Goal: Information Seeking & Learning: Learn about a topic

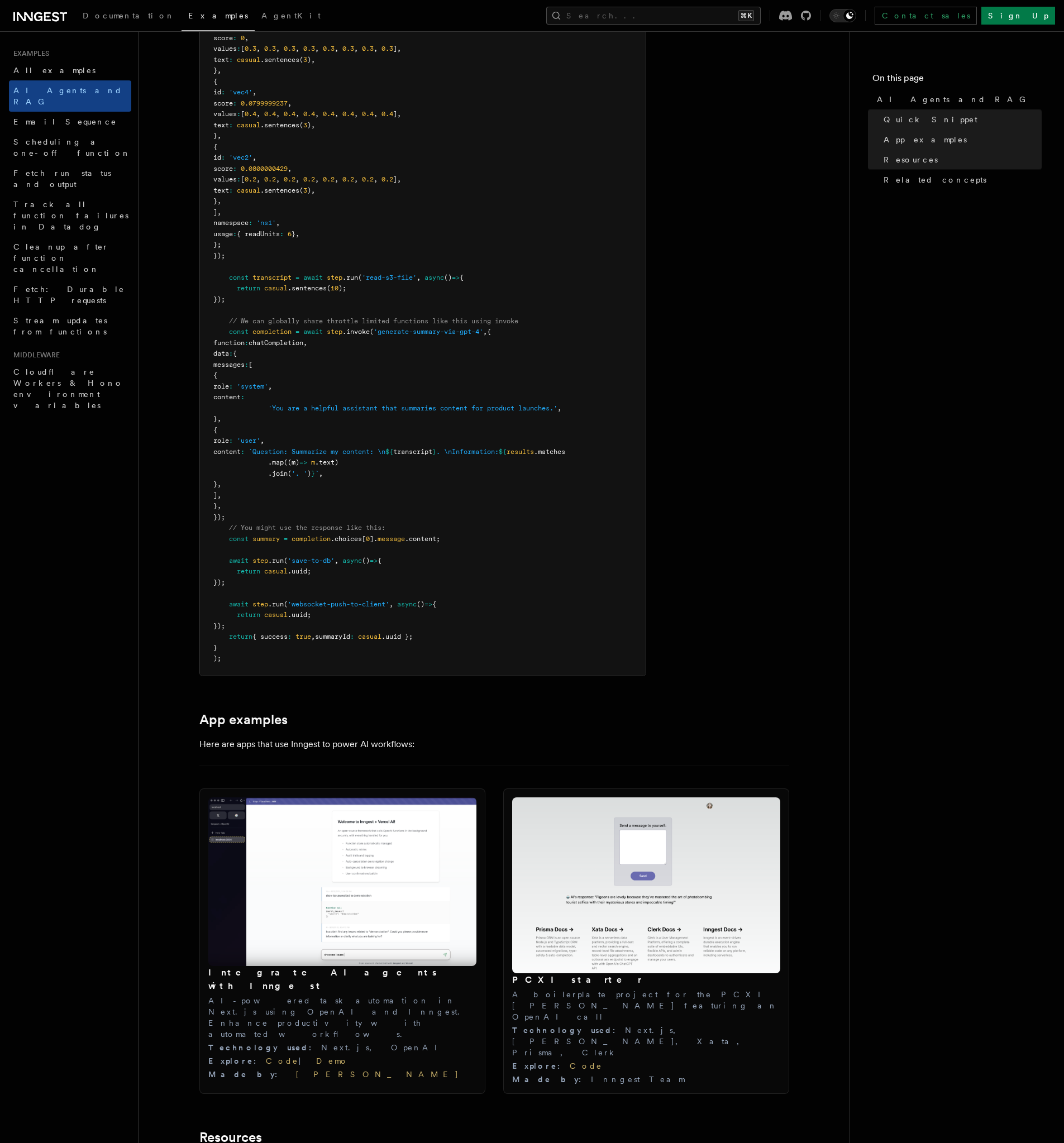
scroll to position [88, 0]
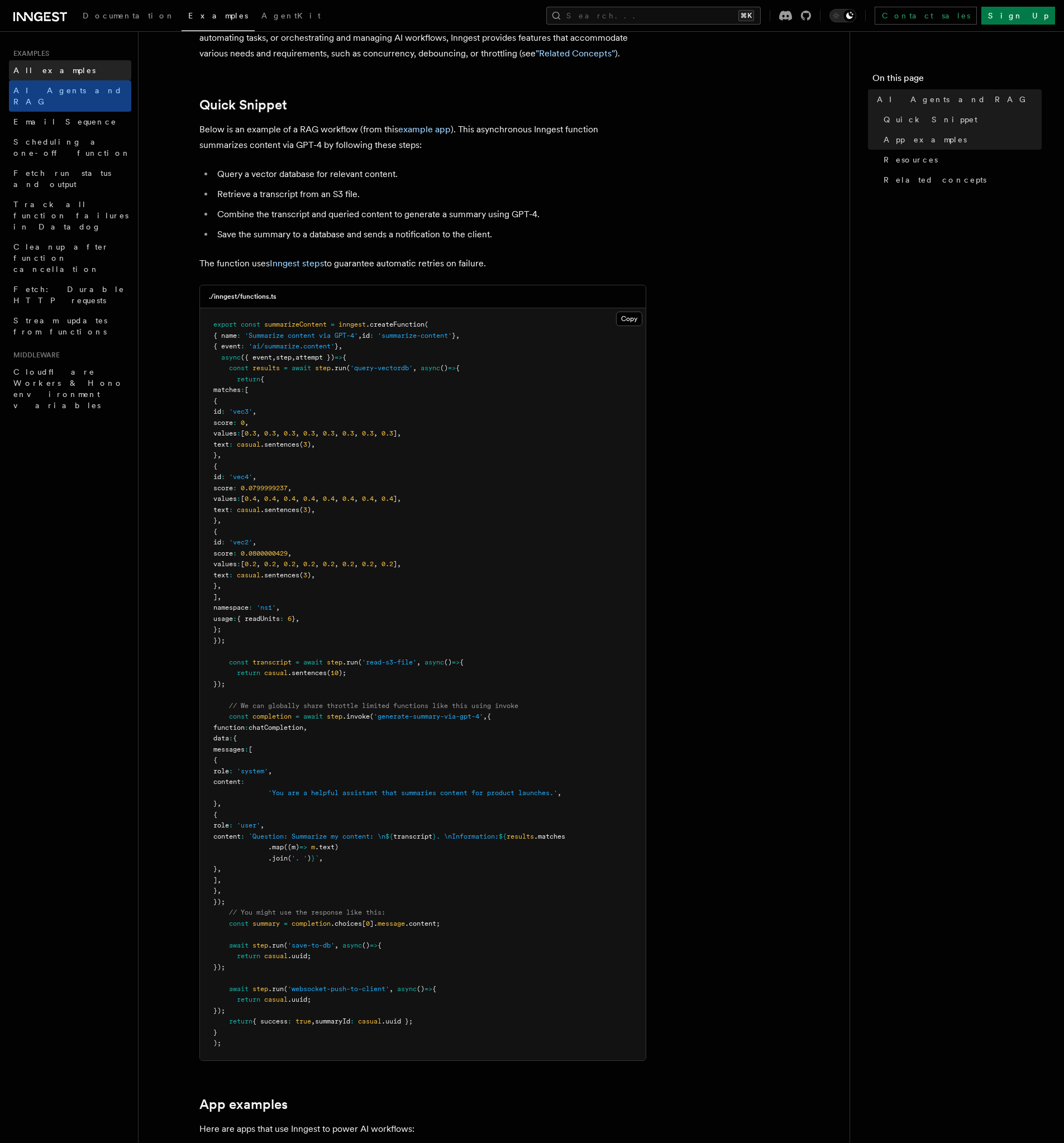
click at [54, 70] on span "All examples" at bounding box center [55, 71] width 82 height 9
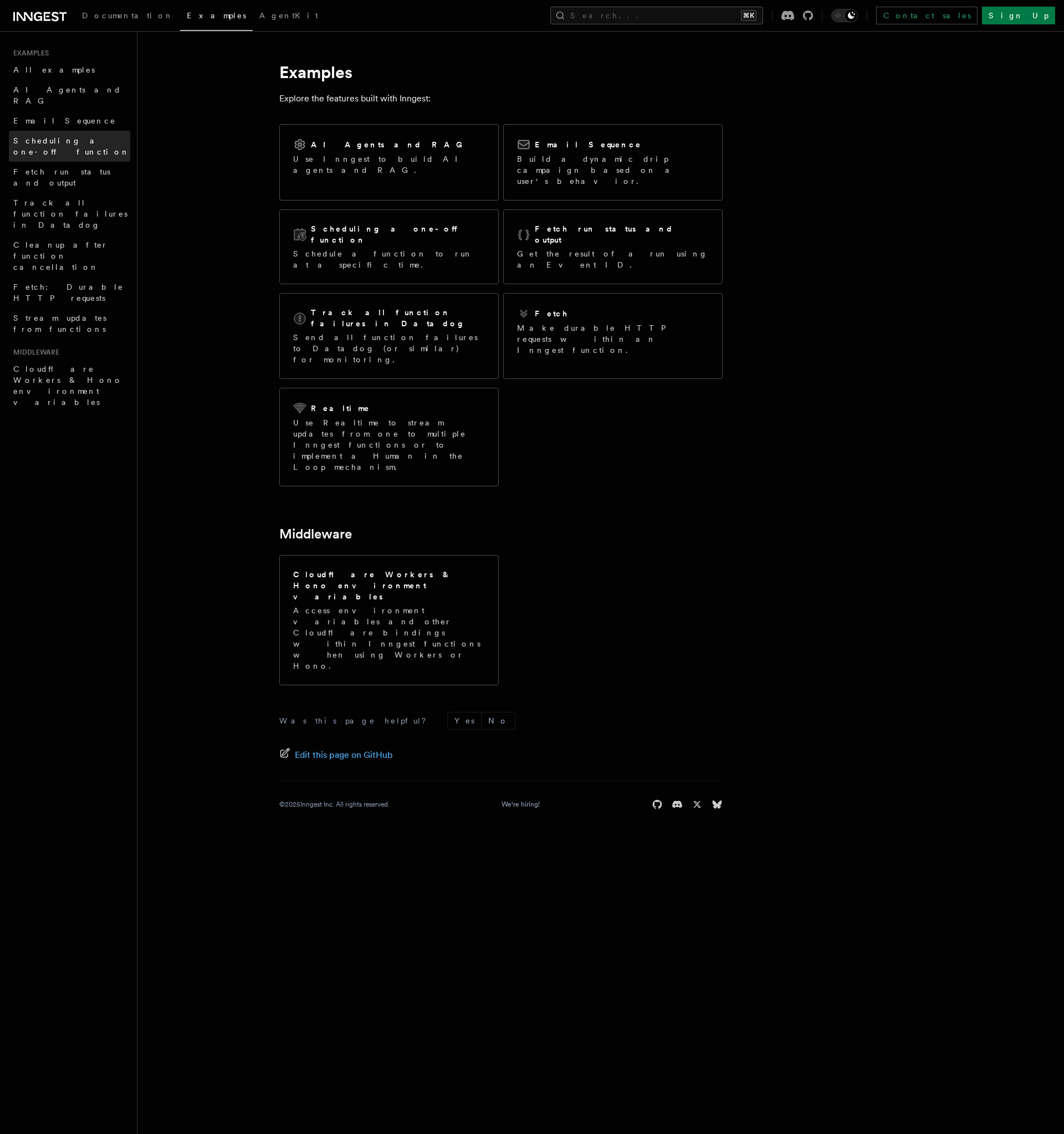
click at [52, 131] on link "Scheduling a one-off function" at bounding box center [70, 146] width 121 height 31
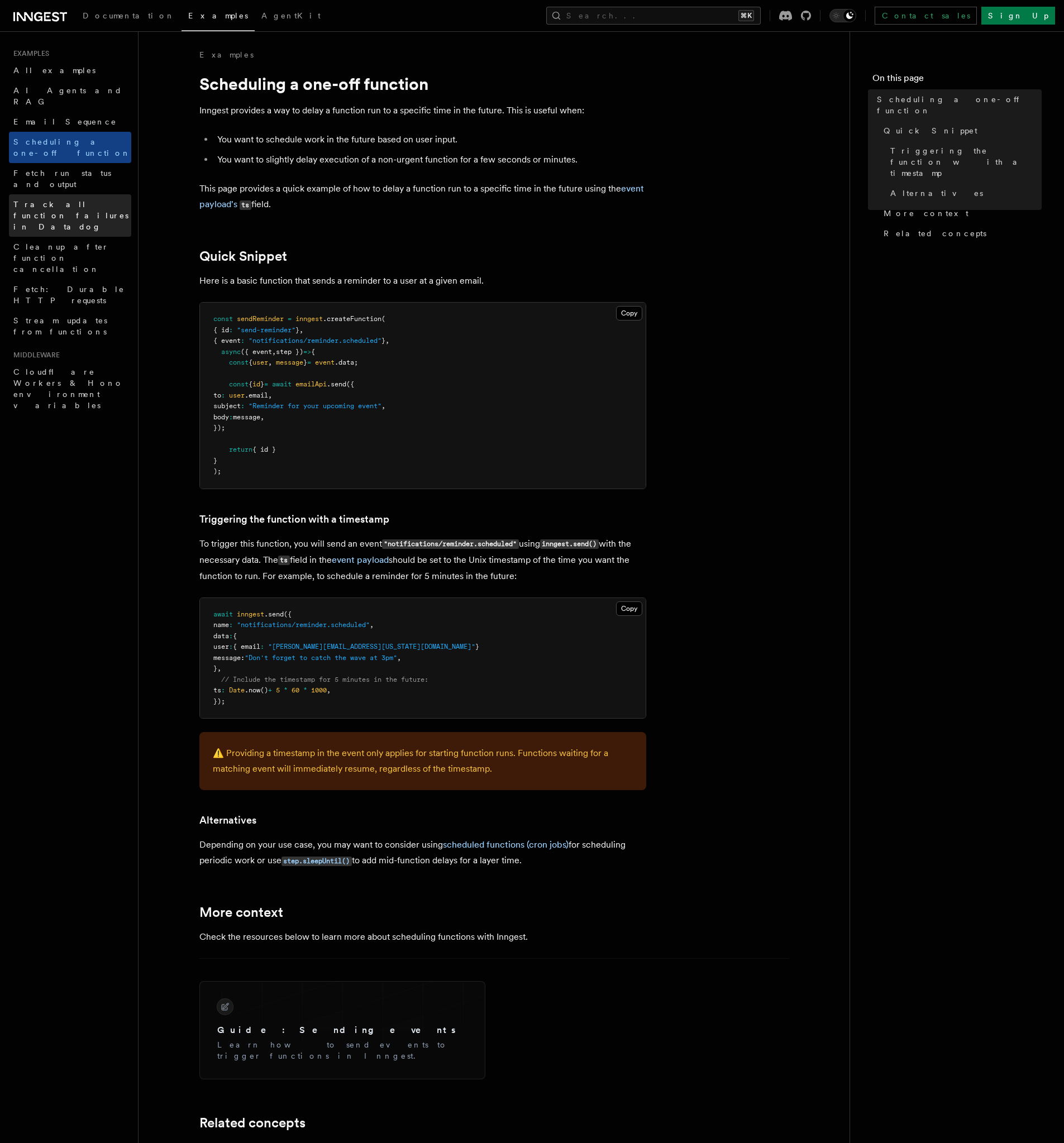
click at [53, 194] on link "Track all function failures in Datadog" at bounding box center [70, 216] width 122 height 42
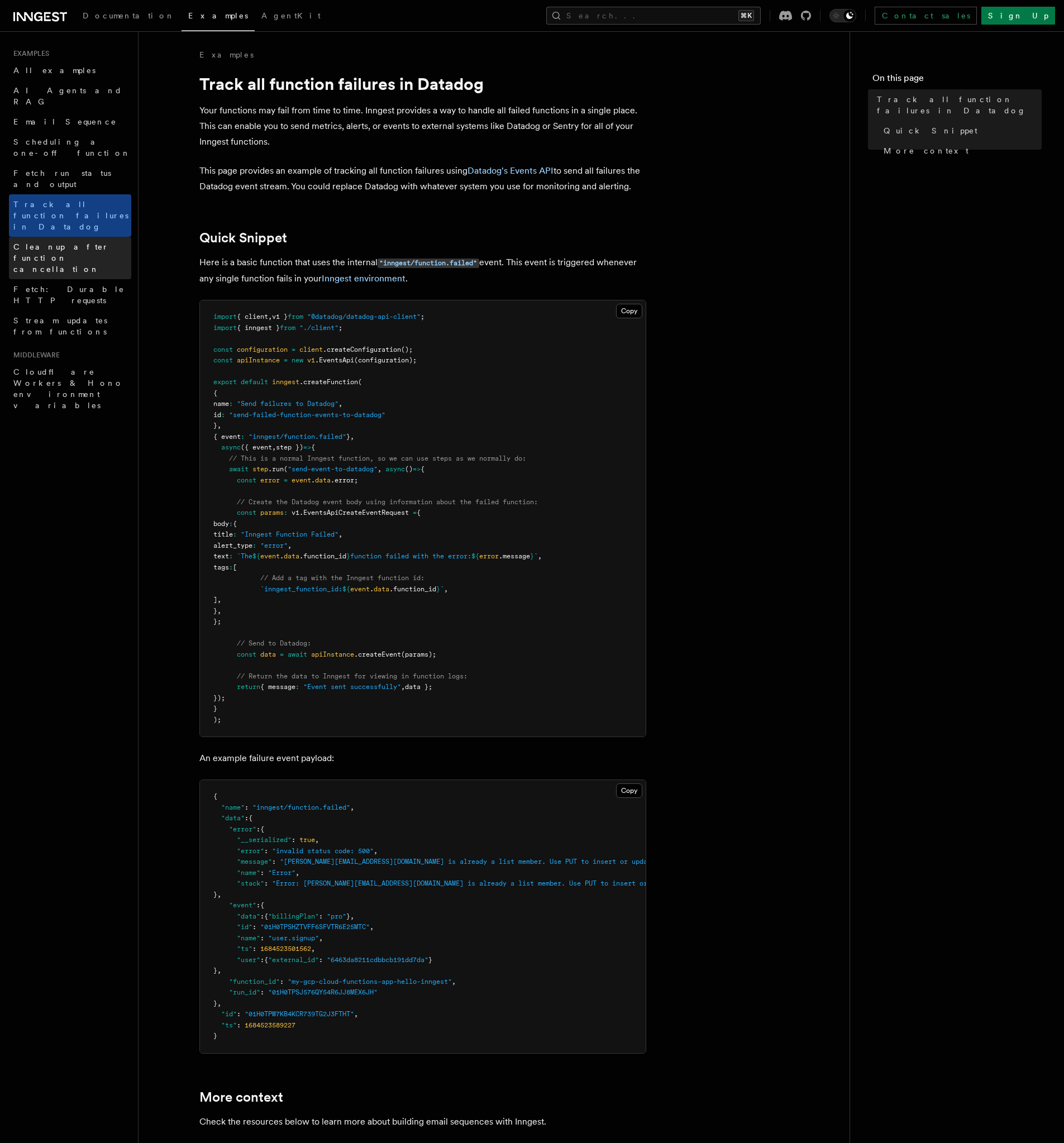
click at [100, 237] on link "Cleanup after function cancellation" at bounding box center [70, 258] width 122 height 42
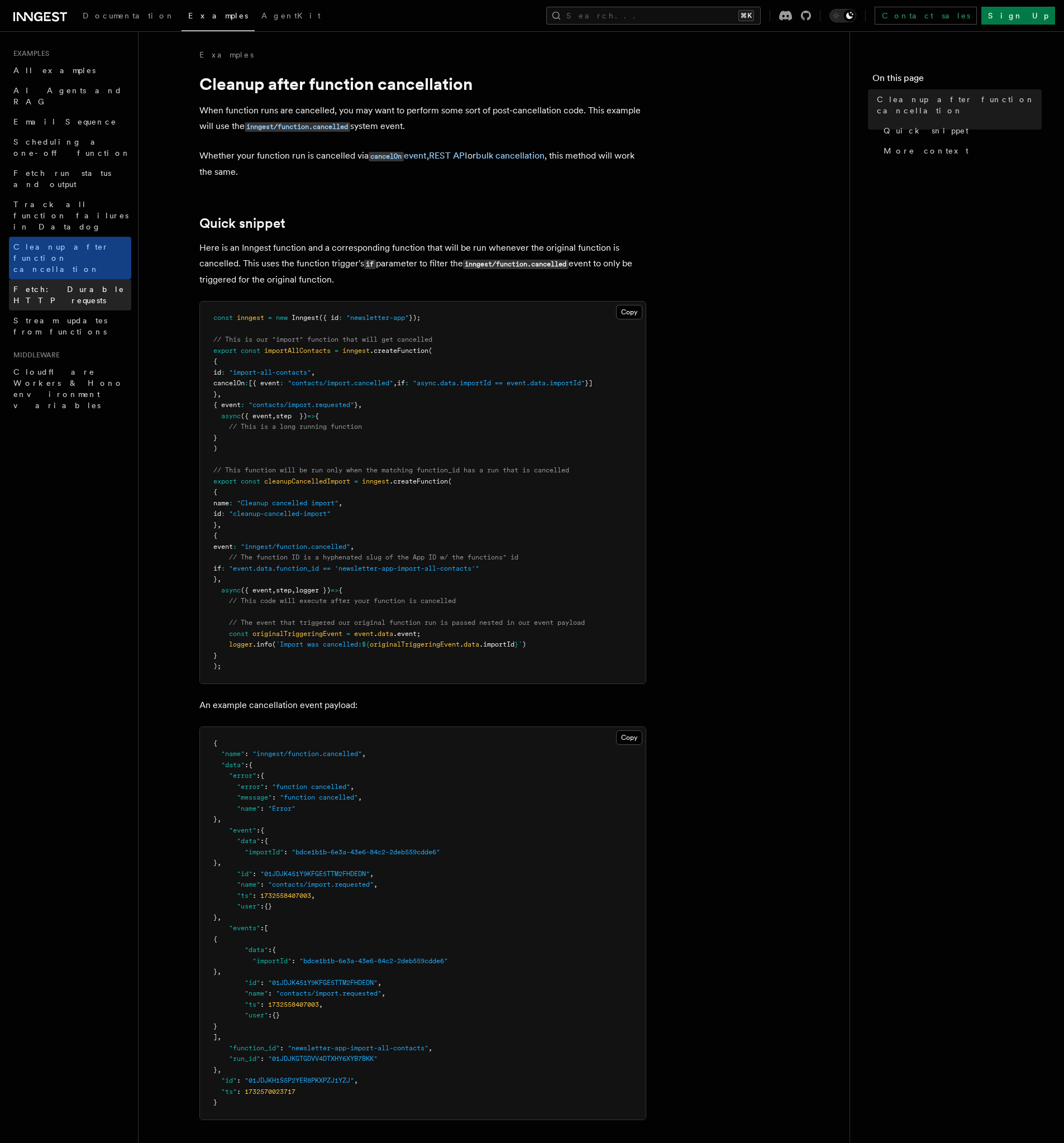
click at [96, 285] on span "Fetch: Durable HTTP requests" at bounding box center [69, 294] width 111 height 20
